Goal: Check status

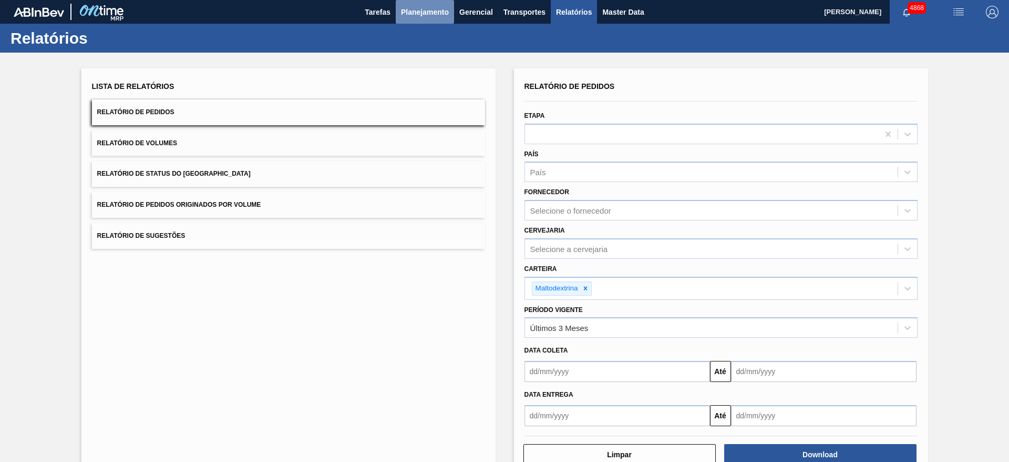
click at [412, 16] on span "Planejamento" at bounding box center [425, 12] width 48 height 13
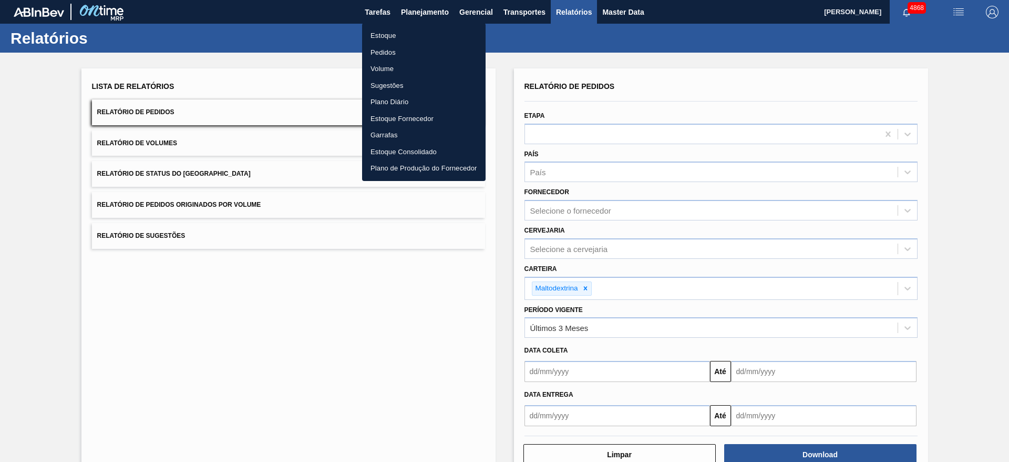
click at [385, 35] on li "Estoque" at bounding box center [424, 35] width 124 height 17
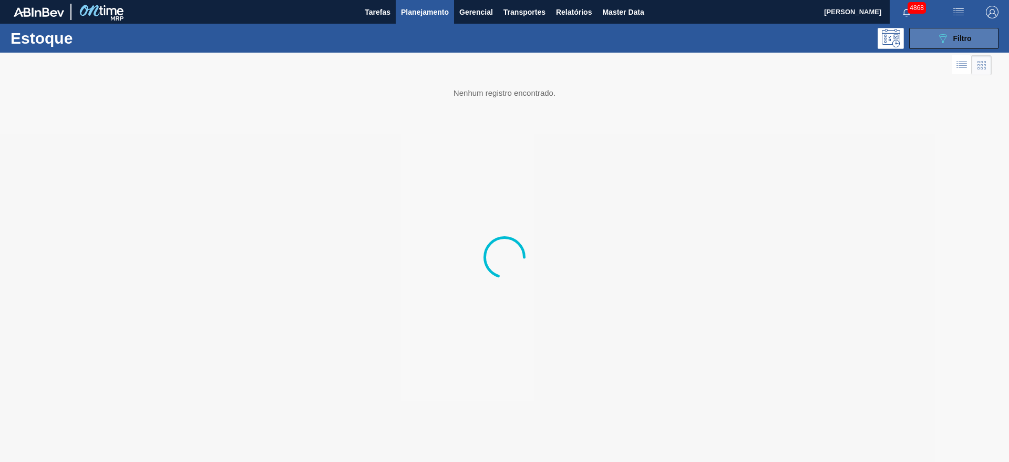
click at [975, 40] on button "089F7B8B-B2A5-4AFE-B5C0-19BA573D28AC Filtro" at bounding box center [954, 38] width 89 height 21
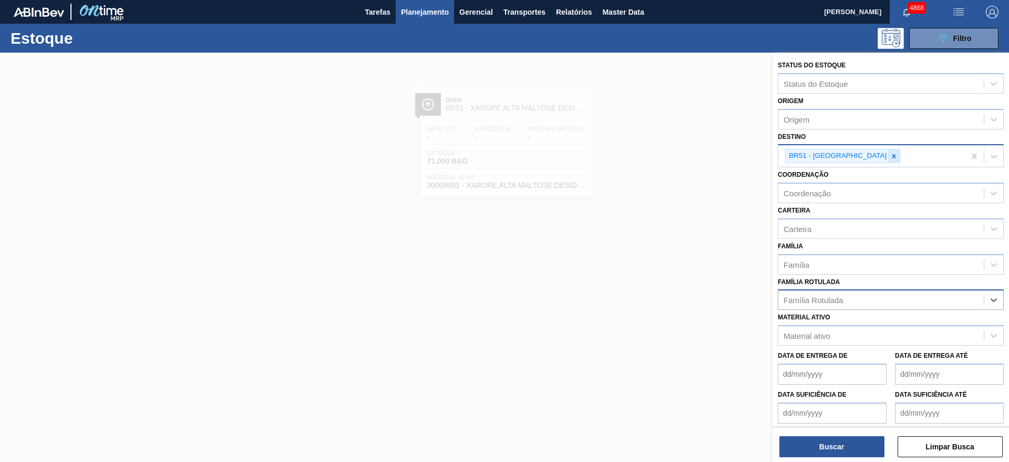
click at [889, 149] on div at bounding box center [895, 155] width 12 height 13
type input "21"
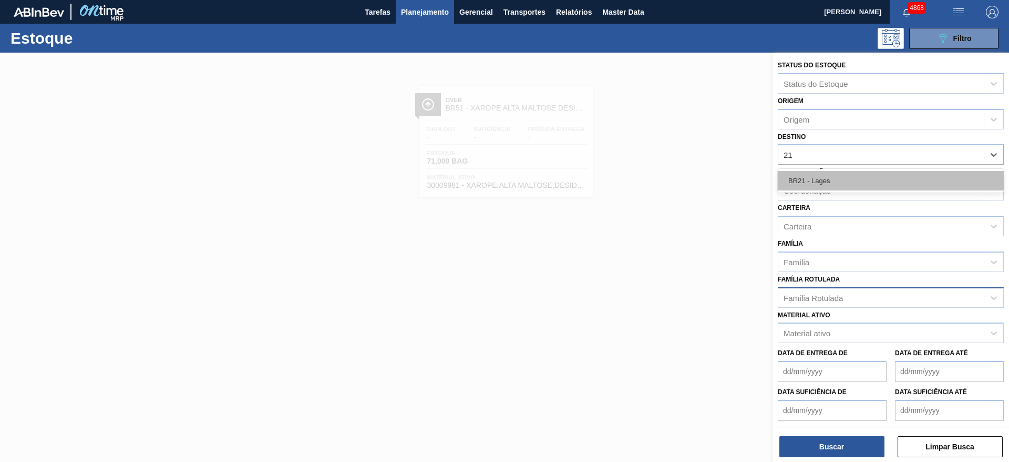
click at [845, 172] on div "BR21 - Lages" at bounding box center [891, 180] width 226 height 19
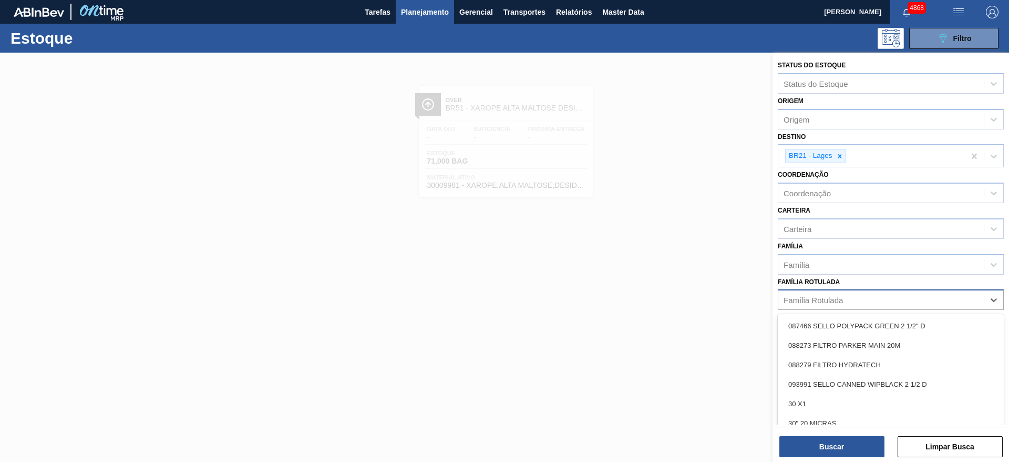
click at [816, 302] on div "Família Rotulada" at bounding box center [813, 299] width 59 height 9
type Rotulada "cloret"
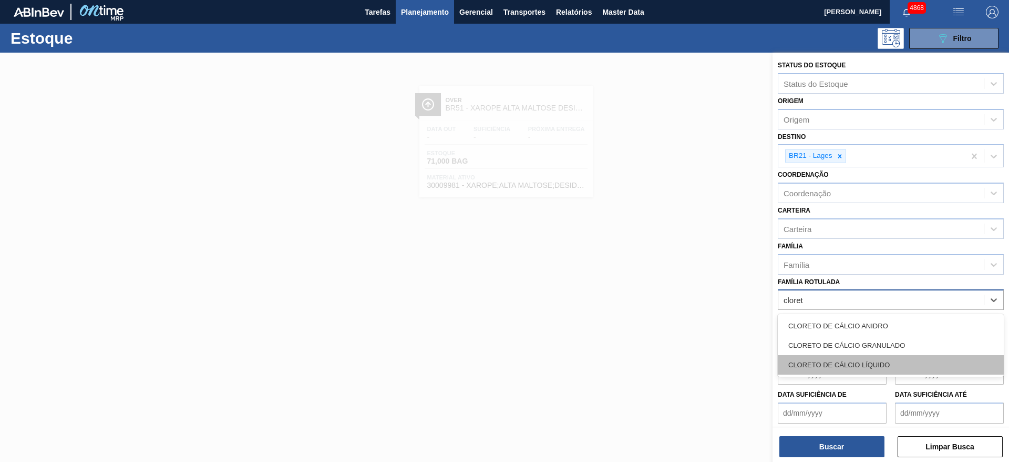
click at [877, 368] on div "CLORETO DE CÁLCIO LÍQUIDO" at bounding box center [891, 364] width 226 height 19
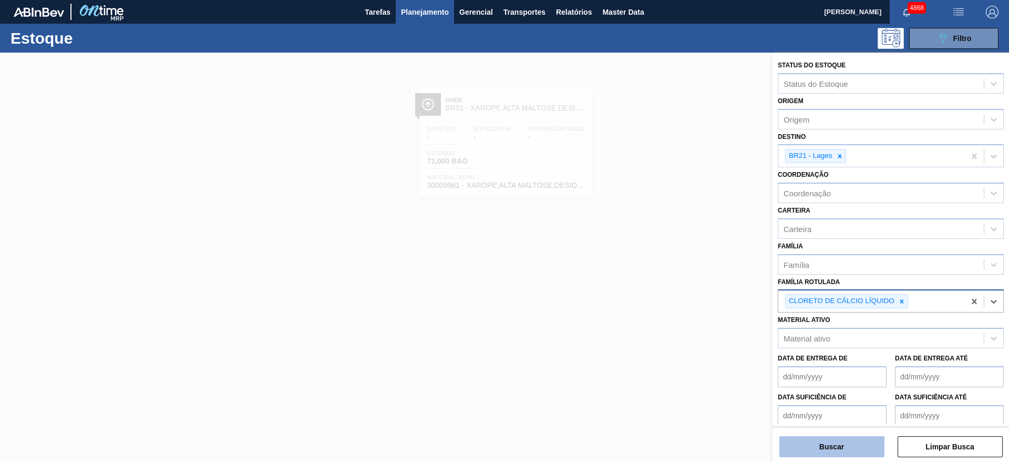
click at [846, 445] on button "Buscar" at bounding box center [832, 446] width 105 height 21
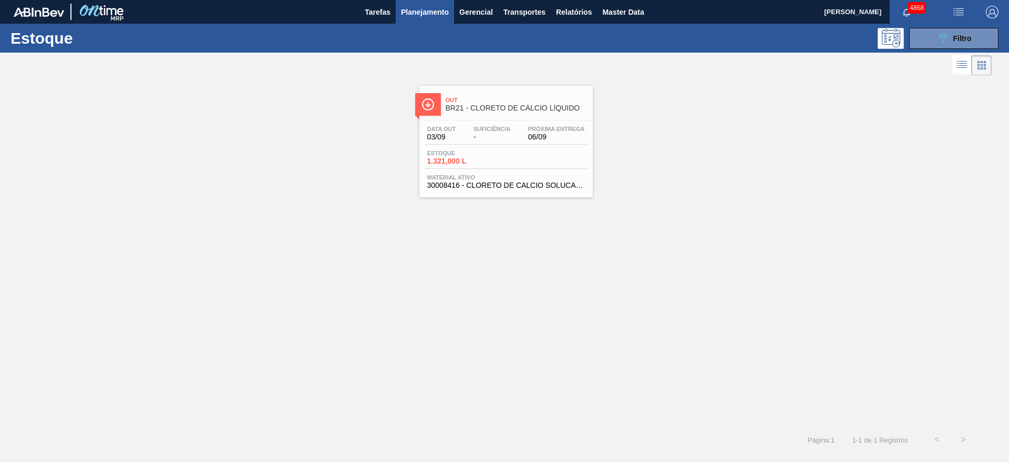
click at [470, 135] on div "Data out 03/09 Suficiência - Próxima Entrega 06/09" at bounding box center [506, 135] width 163 height 19
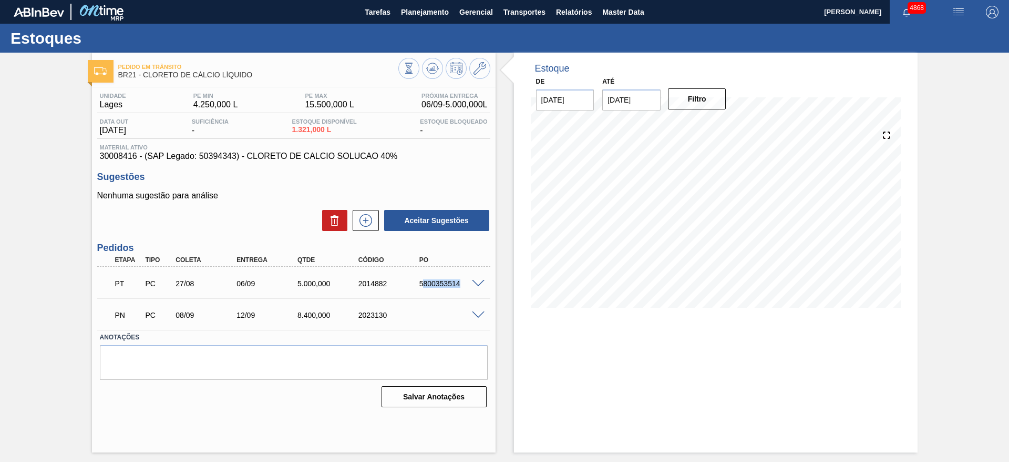
drag, startPoint x: 422, startPoint y: 285, endPoint x: 385, endPoint y: 281, distance: 37.6
click at [461, 285] on div "5800353514" at bounding box center [451, 283] width 68 height 8
drag, startPoint x: 404, startPoint y: 289, endPoint x: 463, endPoint y: 284, distance: 59.0
click at [463, 284] on div "PT PC 27/08 06/09 5.000,000 2014882 5800353514" at bounding box center [290, 282] width 365 height 21
copy div "5800353514"
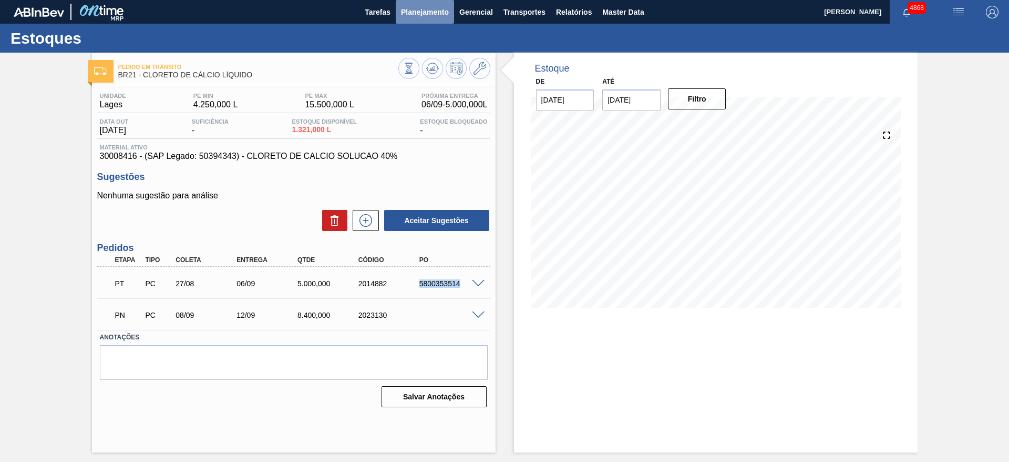
click at [420, 12] on span "Planejamento" at bounding box center [425, 12] width 48 height 13
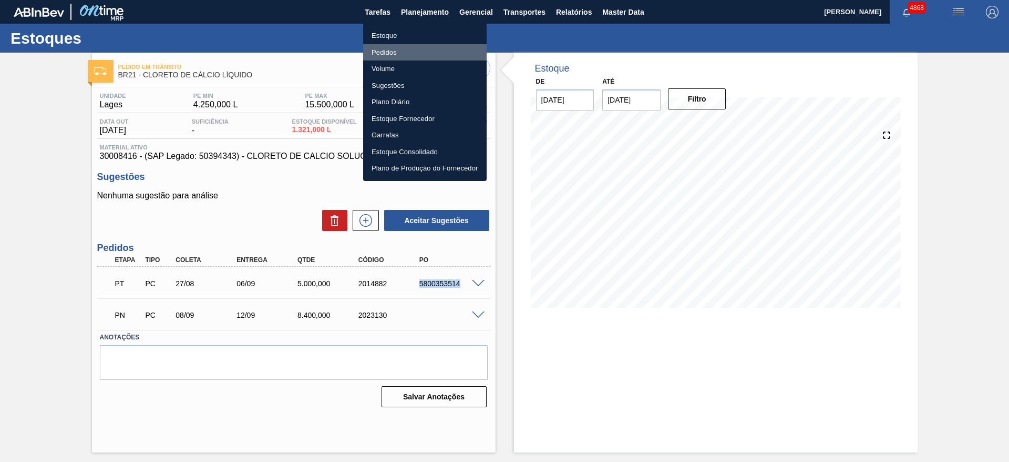
click at [393, 50] on li "Pedidos" at bounding box center [425, 52] width 124 height 17
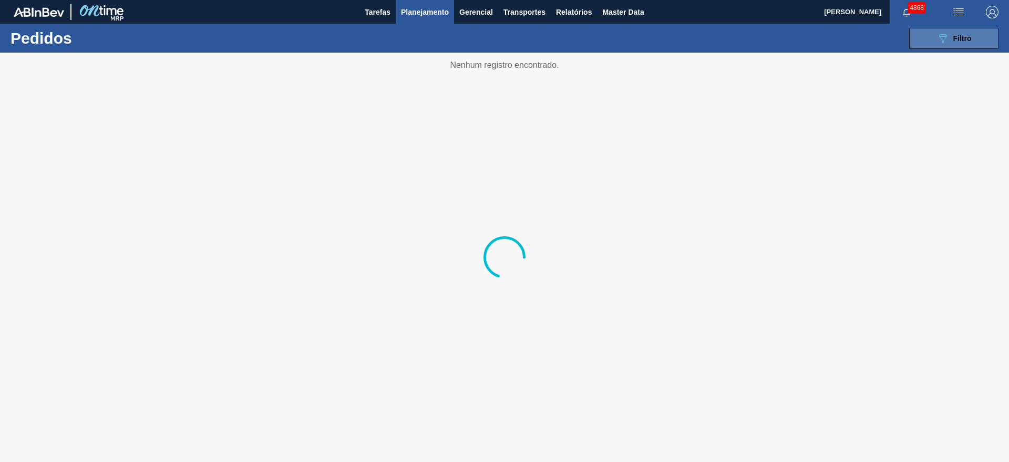
click at [969, 34] on span "Filtro" at bounding box center [963, 38] width 18 height 8
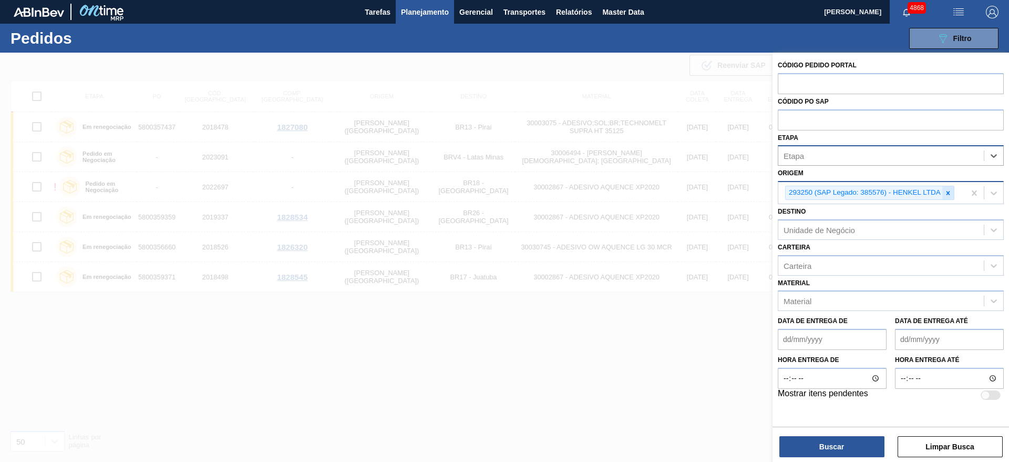
click at [953, 195] on div at bounding box center [949, 192] width 12 height 13
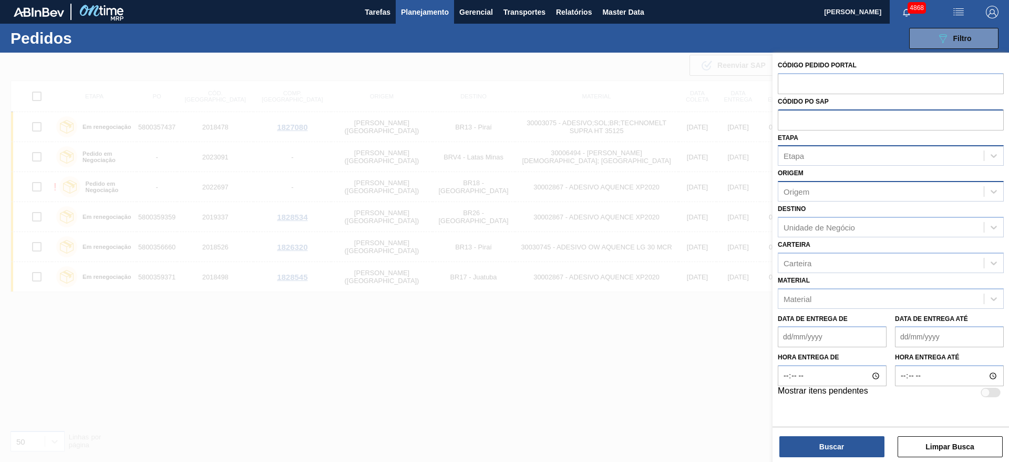
click at [855, 123] on input "text" at bounding box center [891, 119] width 226 height 20
paste input "text"
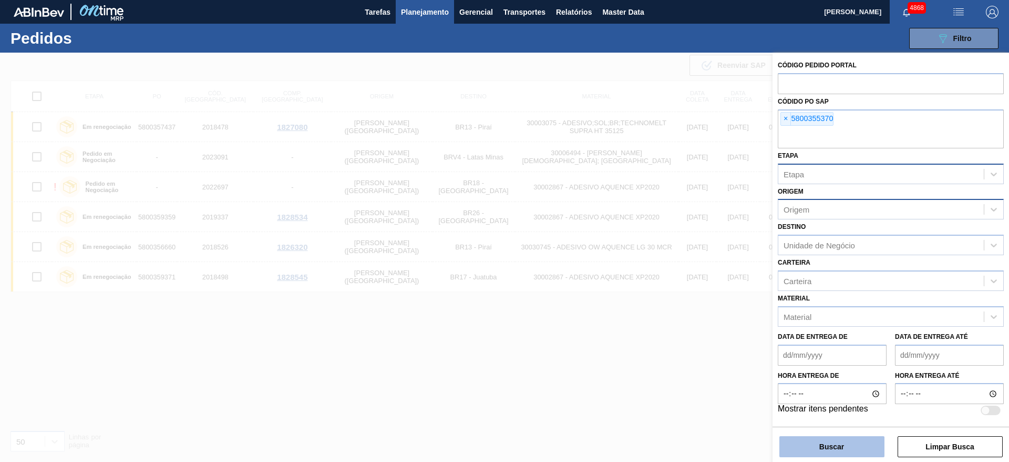
click at [830, 448] on button "Buscar" at bounding box center [832, 446] width 105 height 21
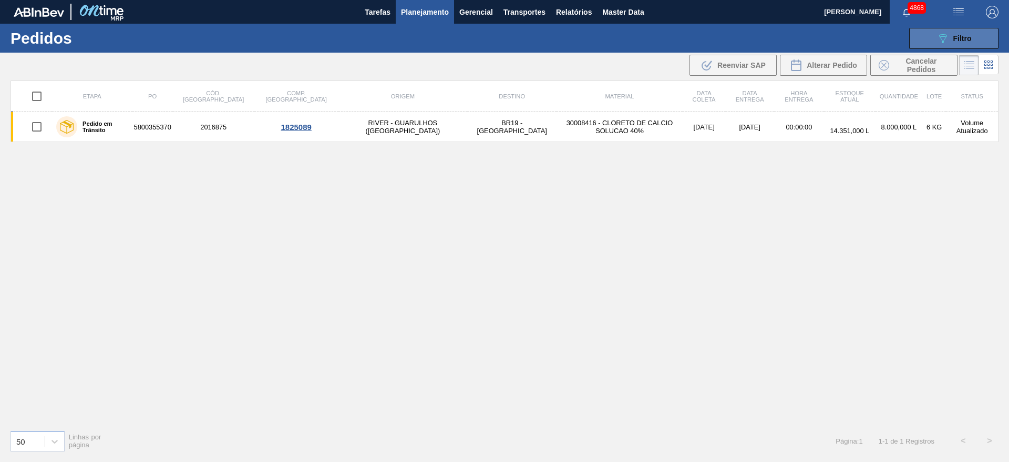
click at [936, 43] on button "089F7B8B-B2A5-4AFE-B5C0-19BA573D28AC Filtro" at bounding box center [954, 38] width 89 height 21
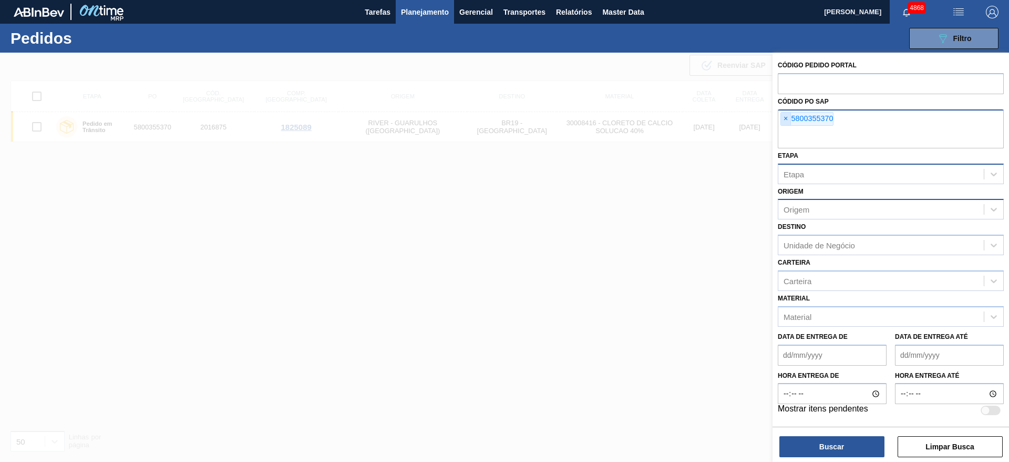
click at [784, 117] on span "×" at bounding box center [786, 119] width 10 height 13
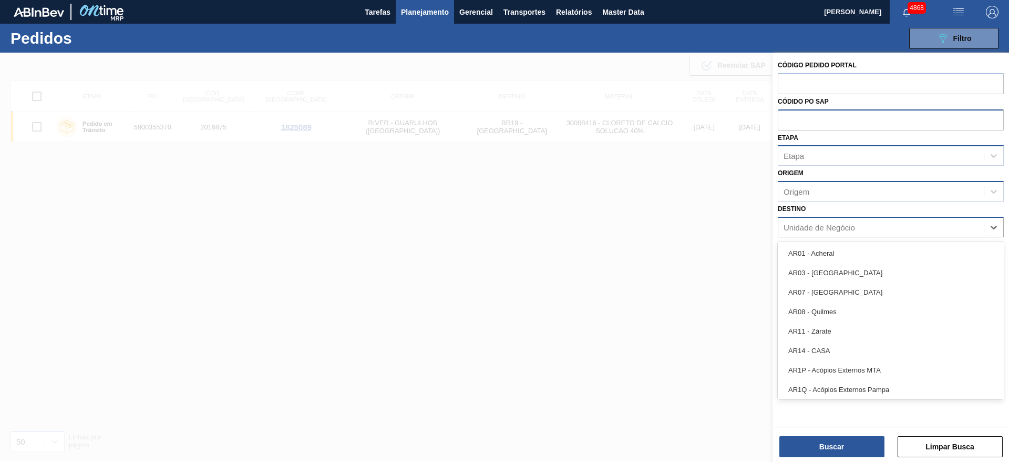
click at [829, 223] on div "Unidade de Negócio" at bounding box center [820, 226] width 72 height 9
click at [680, 221] on div at bounding box center [504, 284] width 1009 height 462
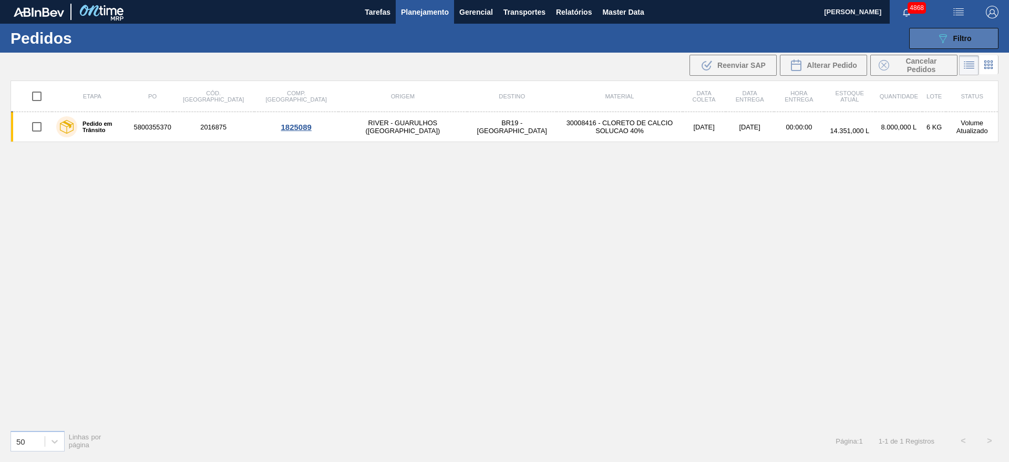
click at [953, 32] on div "089F7B8B-B2A5-4AFE-B5C0-19BA573D28AC Filtro" at bounding box center [954, 38] width 35 height 13
